Goal: Obtain resource: Obtain resource

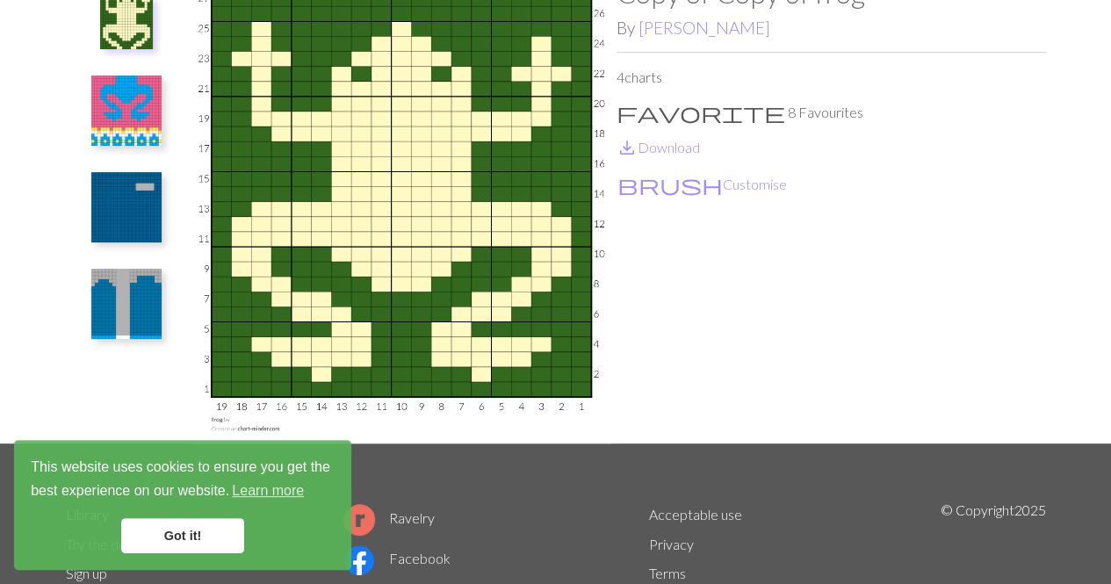
scroll to position [61, 0]
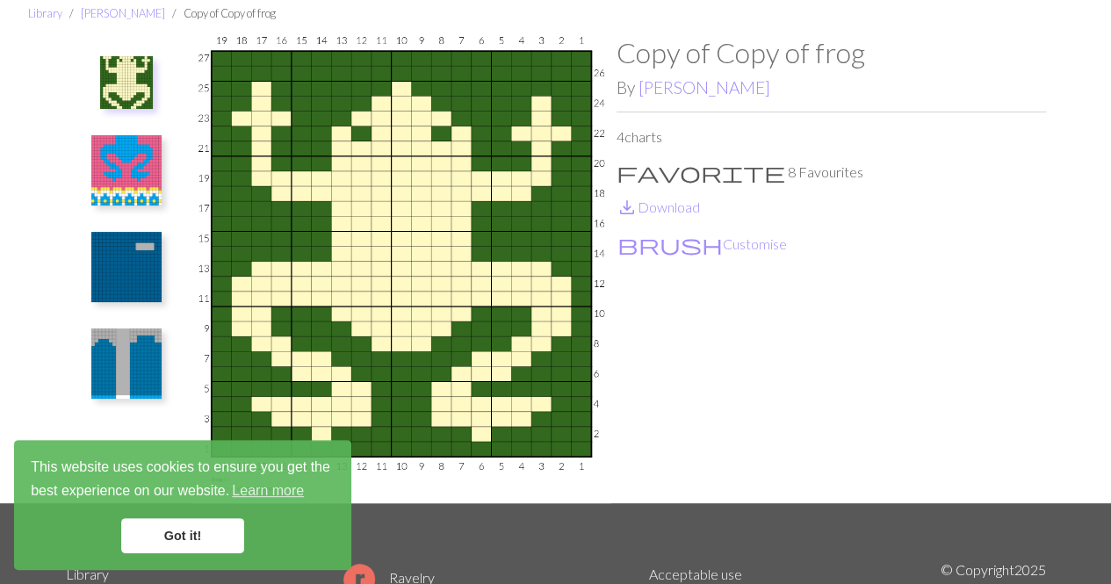
click at [473, 269] on img at bounding box center [402, 269] width 430 height 467
click at [34, 14] on link "Library" at bounding box center [45, 13] width 34 height 14
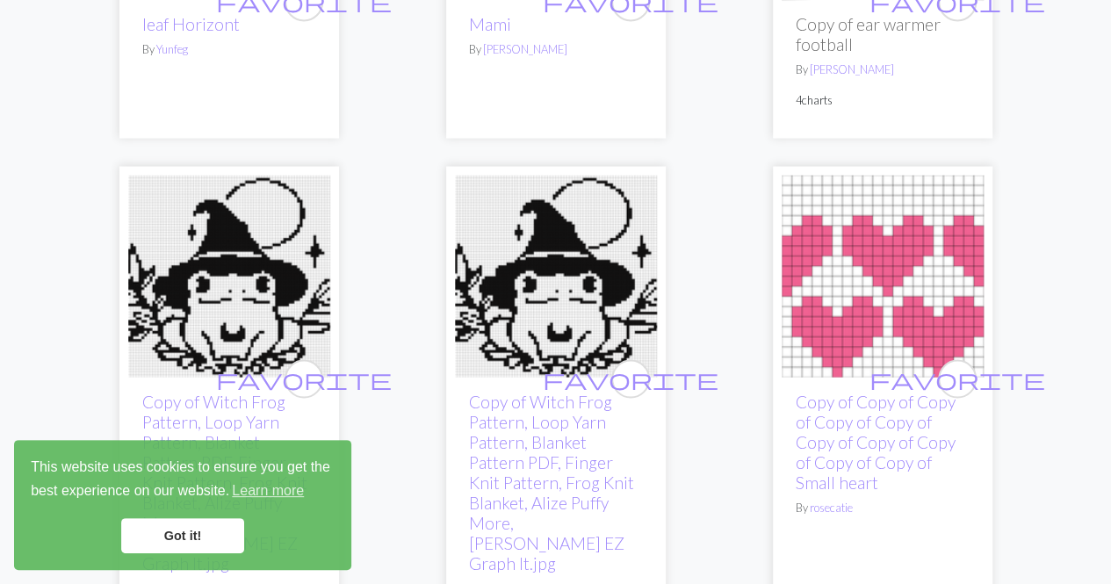
scroll to position [1445, 0]
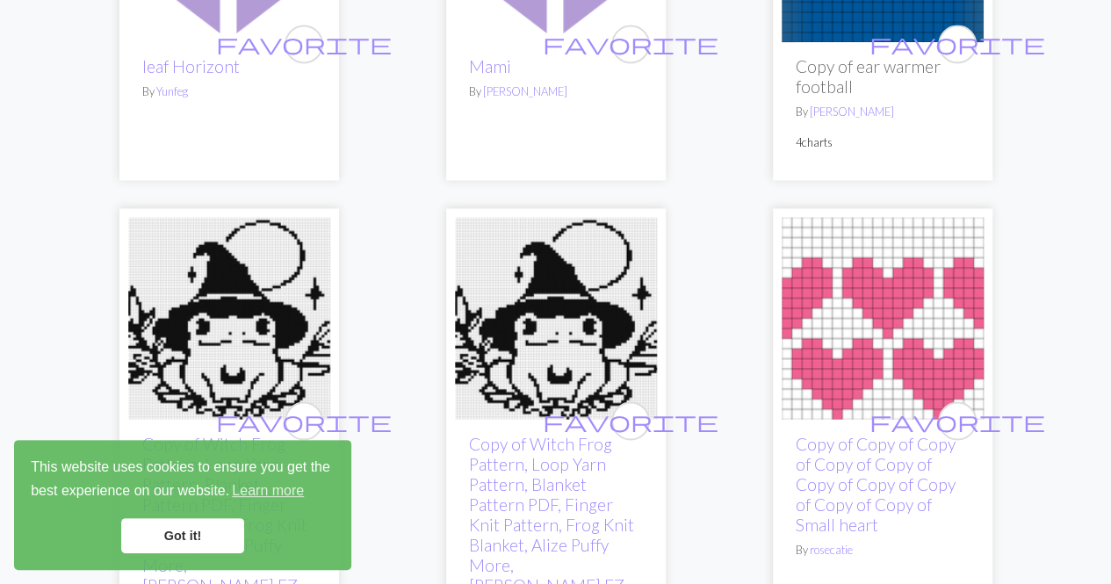
click at [206, 533] on link "Got it!" at bounding box center [182, 535] width 123 height 35
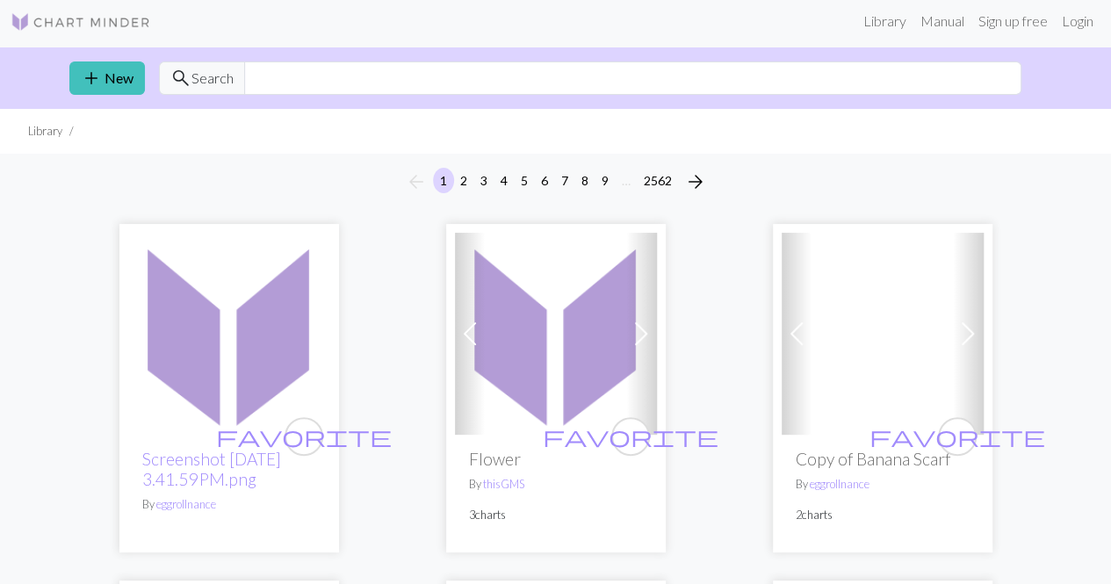
scroll to position [4, 0]
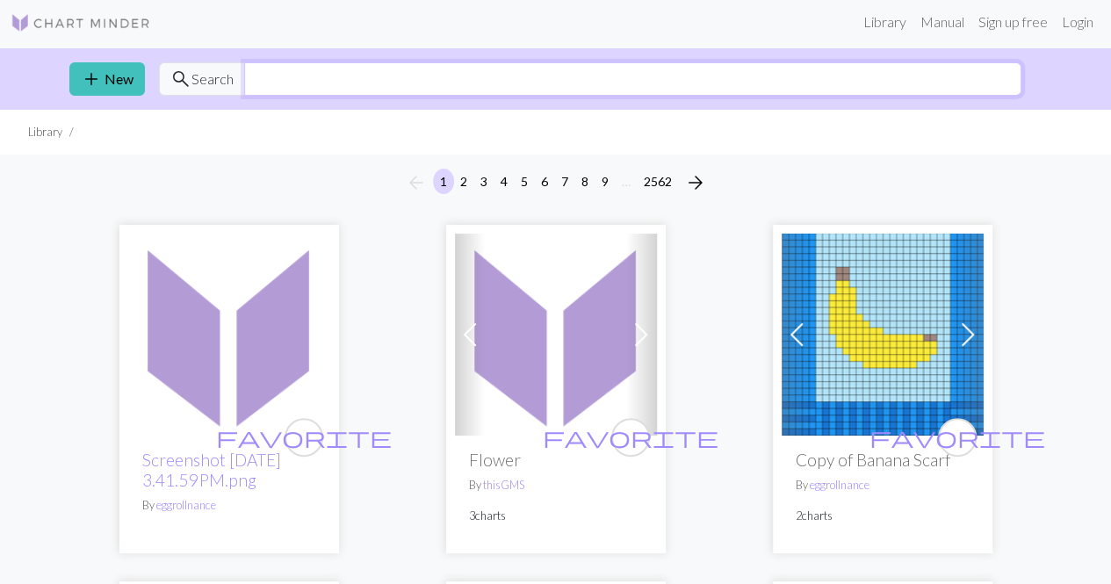
click at [777, 85] on input "text" at bounding box center [632, 78] width 777 height 33
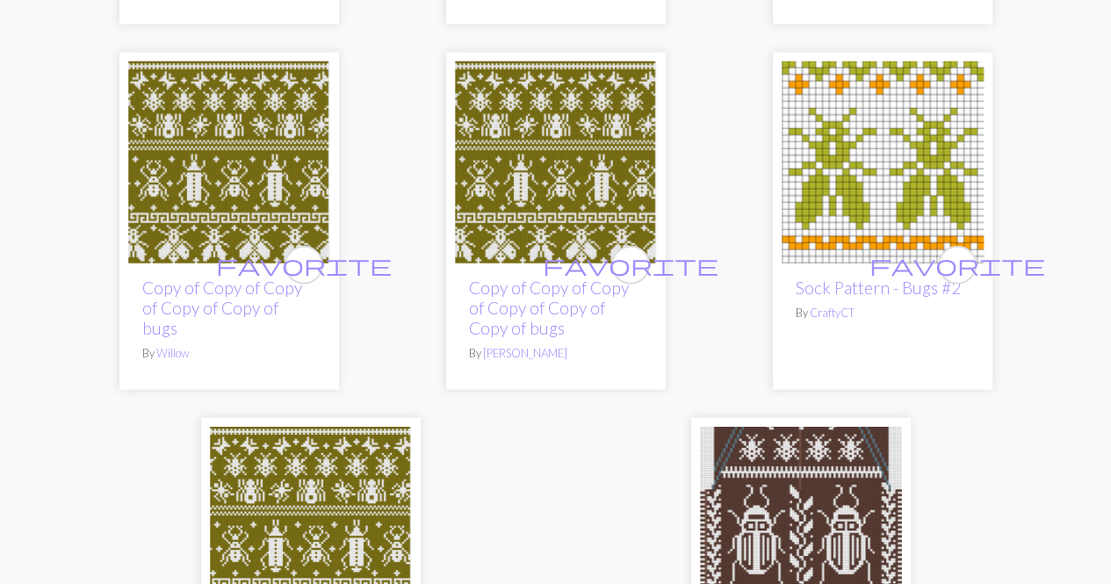
scroll to position [5815, 0]
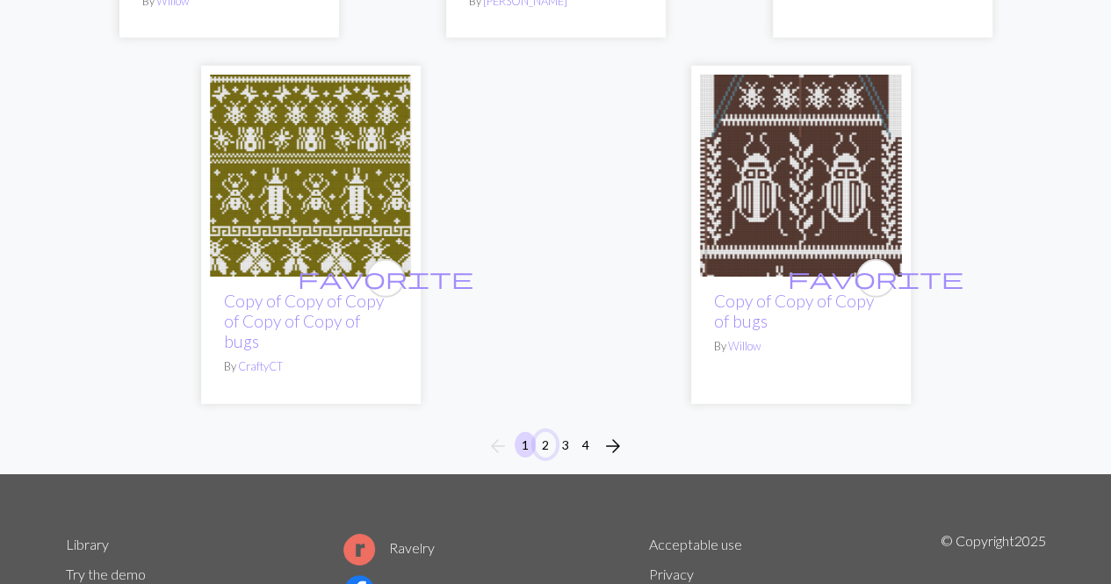
click at [546, 432] on button "2" at bounding box center [545, 444] width 21 height 25
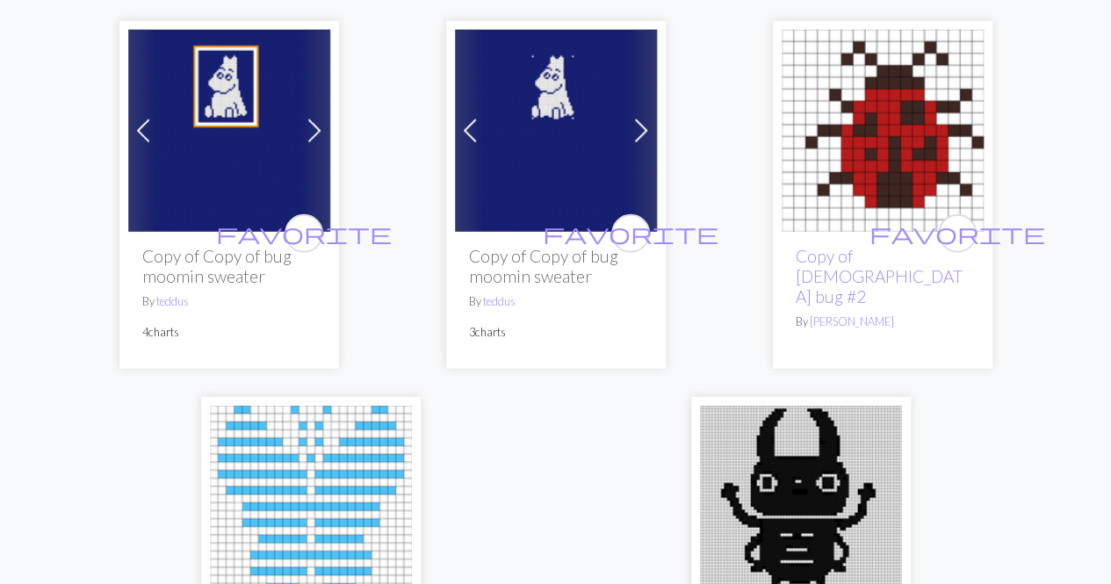
scroll to position [5822, 0]
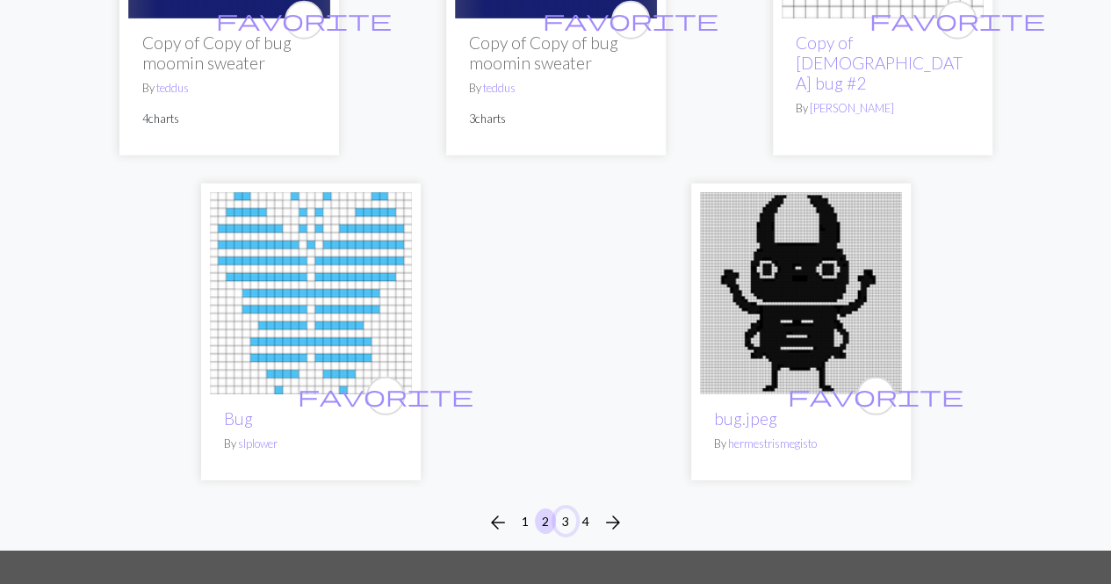
click at [562, 519] on button "3" at bounding box center [565, 521] width 21 height 25
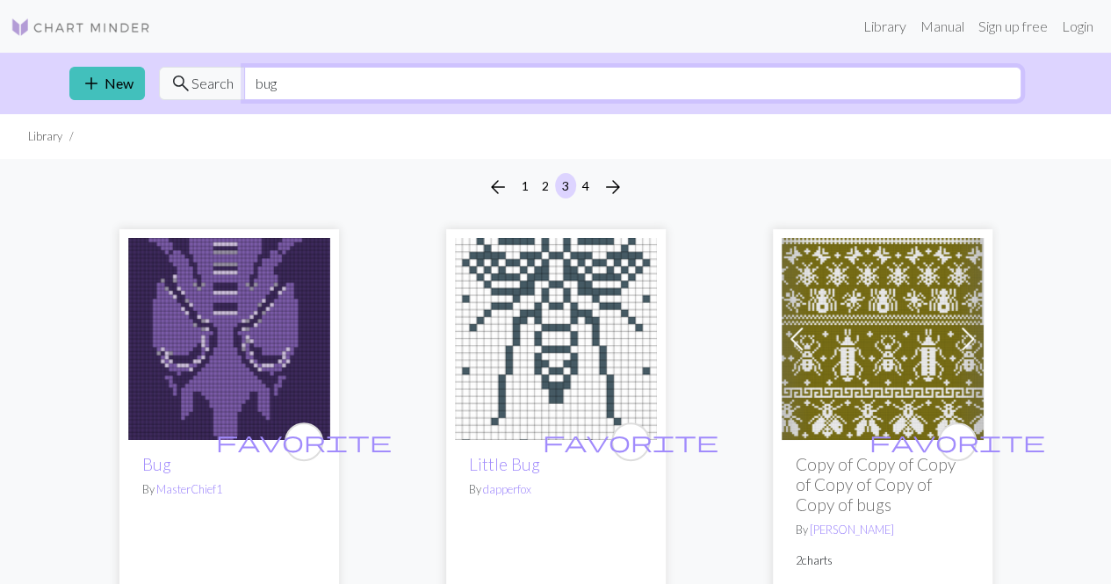
click at [354, 83] on input "bug" at bounding box center [632, 83] width 777 height 33
type input "beetle"
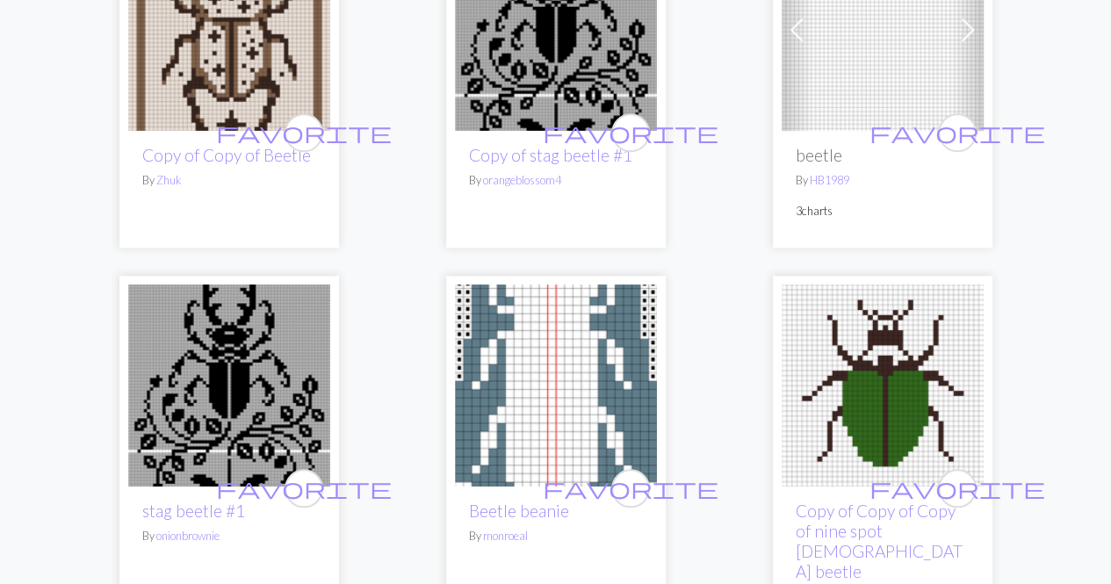
scroll to position [560, 0]
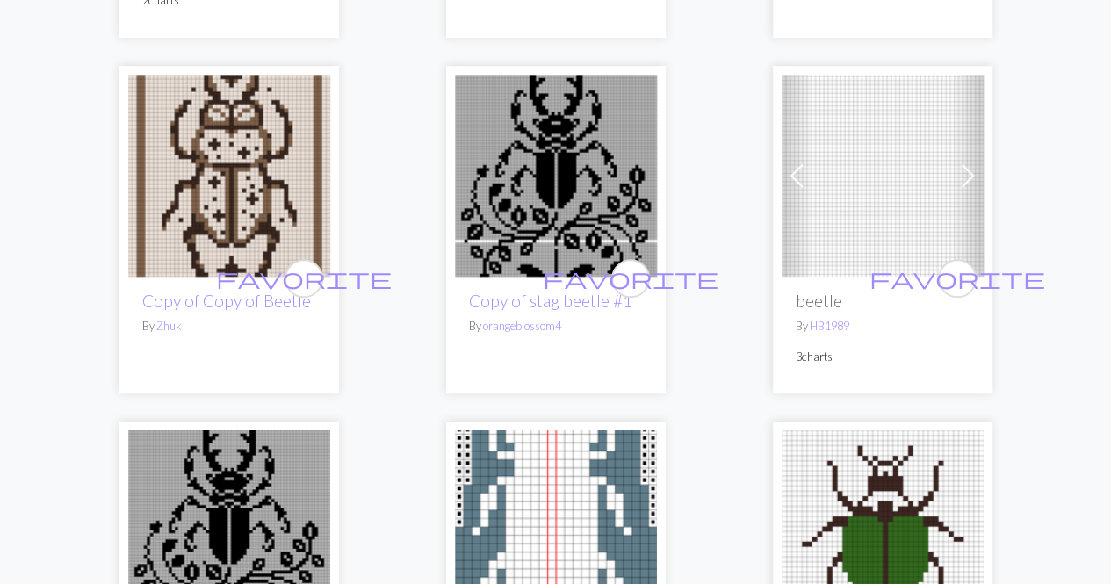
click at [247, 182] on img at bounding box center [229, 176] width 202 height 202
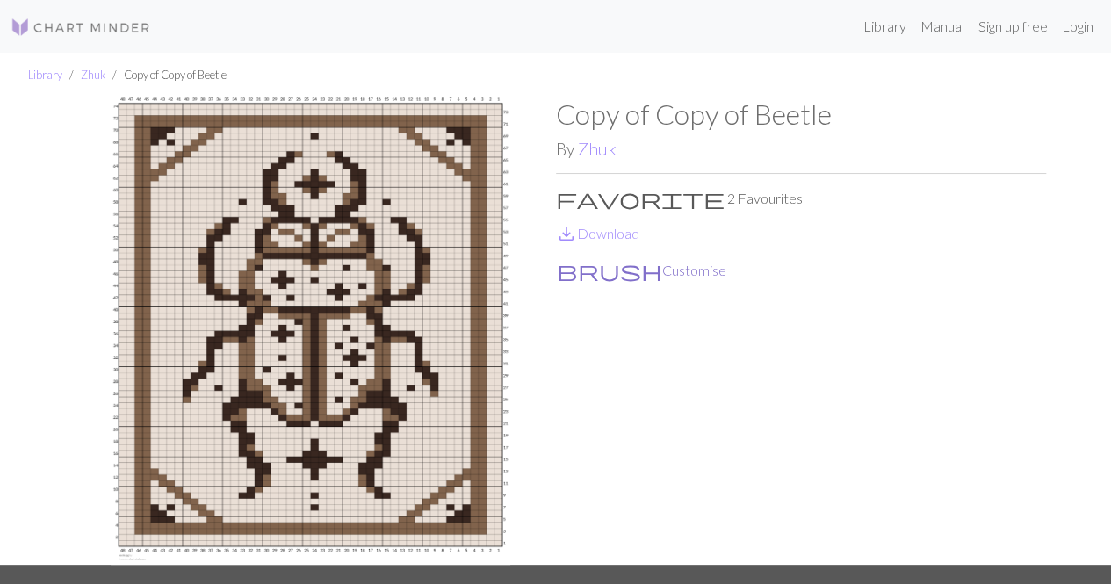
click at [597, 270] on button "brush Customise" at bounding box center [641, 270] width 171 height 23
